Goal: Information Seeking & Learning: Find contact information

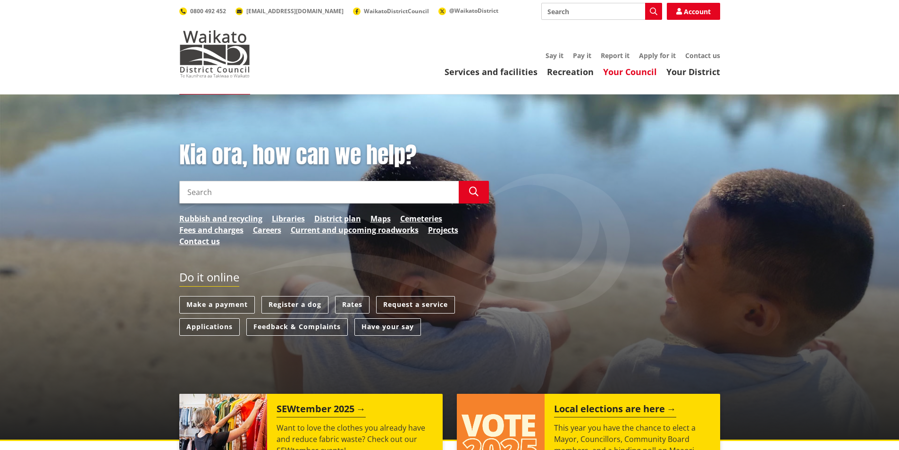
click at [617, 72] on link "Your Council" at bounding box center [630, 71] width 54 height 11
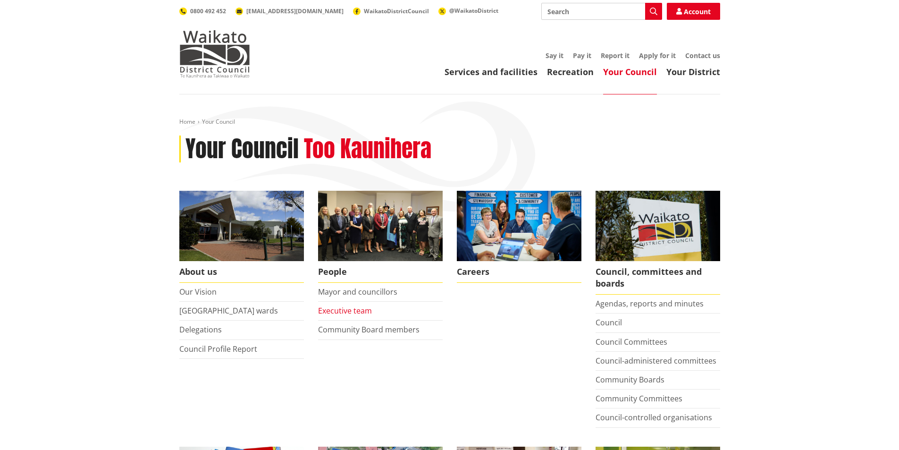
click at [335, 311] on link "Executive team" at bounding box center [345, 310] width 54 height 10
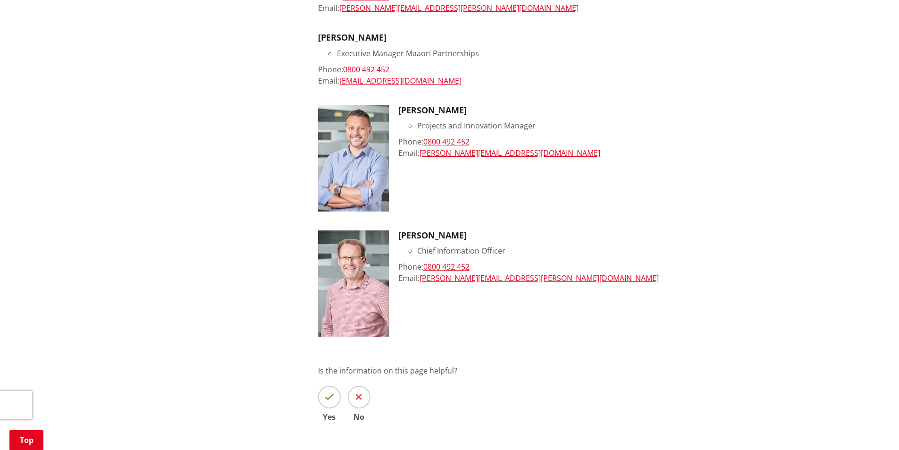
scroll to position [1133, 0]
